Goal: Information Seeking & Learning: Learn about a topic

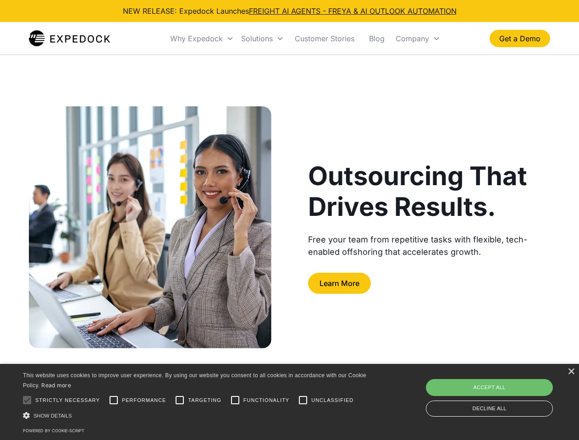
click at [202, 39] on div "Why Expedock" at bounding box center [196, 38] width 53 height 9
click at [262, 39] on div "Solutions" at bounding box center [257, 38] width 32 height 9
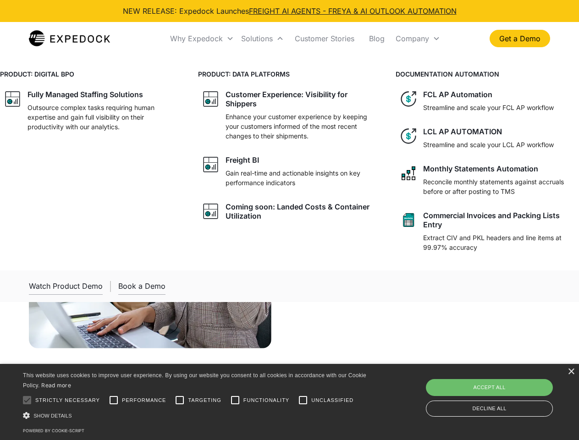
click at [418, 39] on div "Company" at bounding box center [412, 38] width 33 height 9
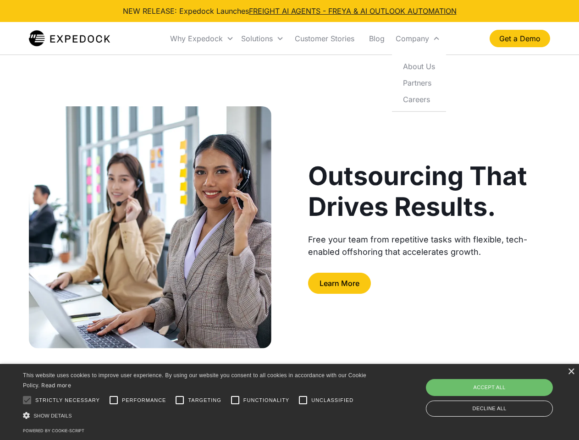
click at [27, 400] on div at bounding box center [27, 400] width 18 height 18
click at [114, 400] on input "Performance" at bounding box center [114, 400] width 18 height 18
checkbox input "true"
click at [180, 400] on input "Targeting" at bounding box center [180, 400] width 18 height 18
checkbox input "true"
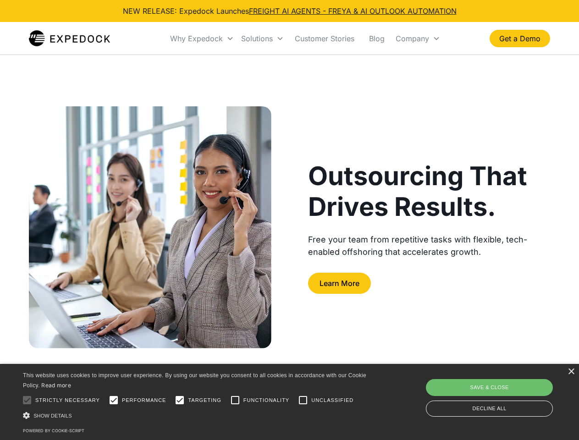
click at [235, 400] on input "Functionality" at bounding box center [235, 400] width 18 height 18
checkbox input "true"
click at [303, 400] on input "Unclassified" at bounding box center [303, 400] width 18 height 18
checkbox input "true"
click at [196, 416] on div "Show details Hide details" at bounding box center [196, 416] width 347 height 10
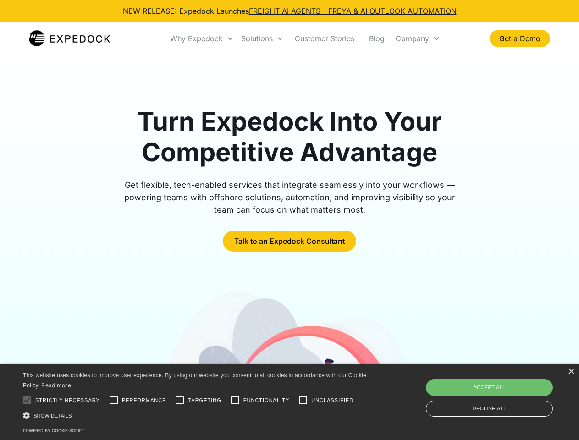
click at [202, 39] on div "Why Expedock" at bounding box center [196, 38] width 53 height 9
click at [262, 39] on div "Solutions" at bounding box center [257, 38] width 32 height 9
click at [418, 39] on div "Company" at bounding box center [412, 38] width 33 height 9
click at [27, 400] on div at bounding box center [27, 400] width 18 height 18
click at [114, 400] on input "Performance" at bounding box center [114, 400] width 18 height 18
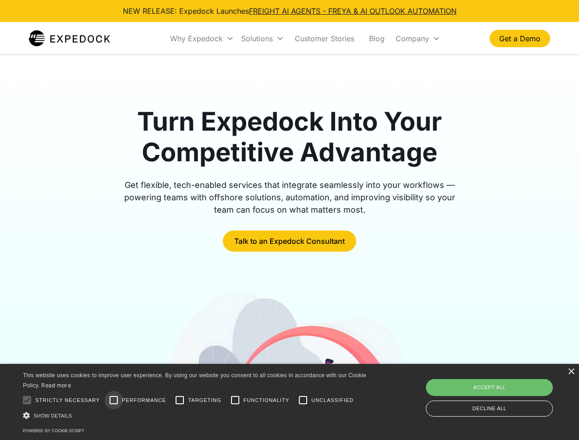
checkbox input "true"
click at [180, 400] on input "Targeting" at bounding box center [180, 400] width 18 height 18
checkbox input "true"
click at [235, 400] on input "Functionality" at bounding box center [235, 400] width 18 height 18
checkbox input "true"
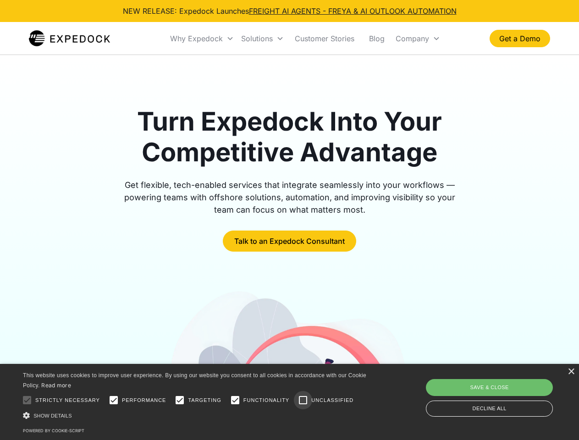
click at [303, 400] on input "Unclassified" at bounding box center [303, 400] width 18 height 18
checkbox input "true"
click at [196, 416] on div "Show details Hide details" at bounding box center [196, 416] width 347 height 10
